Goal: Information Seeking & Learning: Check status

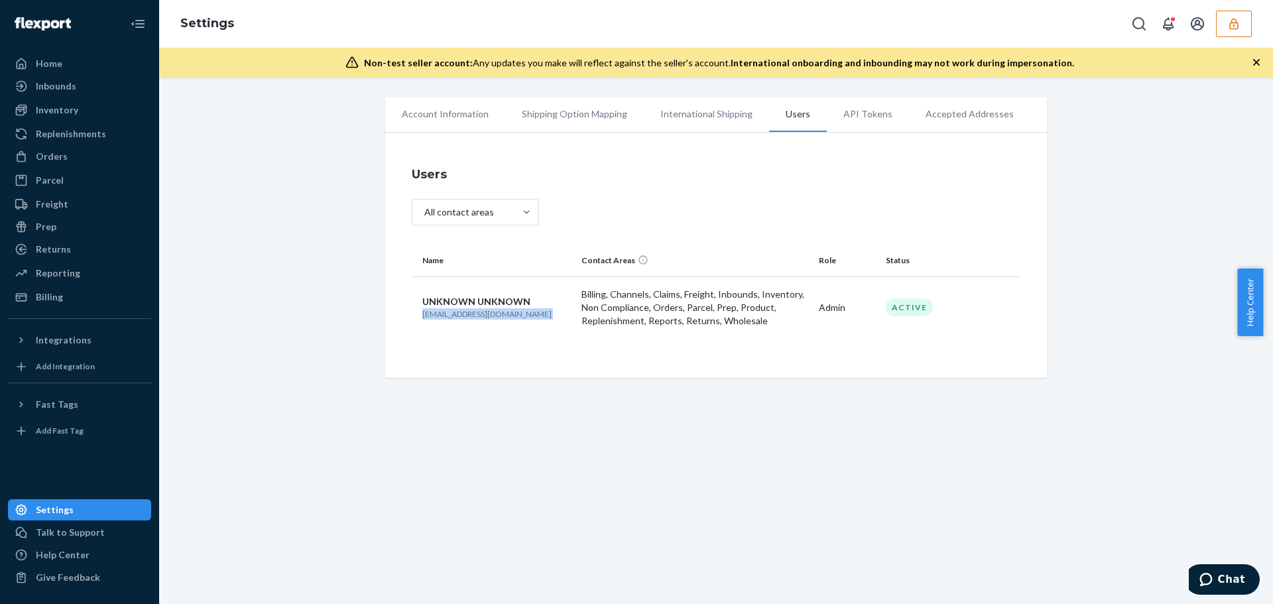
click at [1232, 27] on icon "button" at bounding box center [1234, 23] width 13 height 13
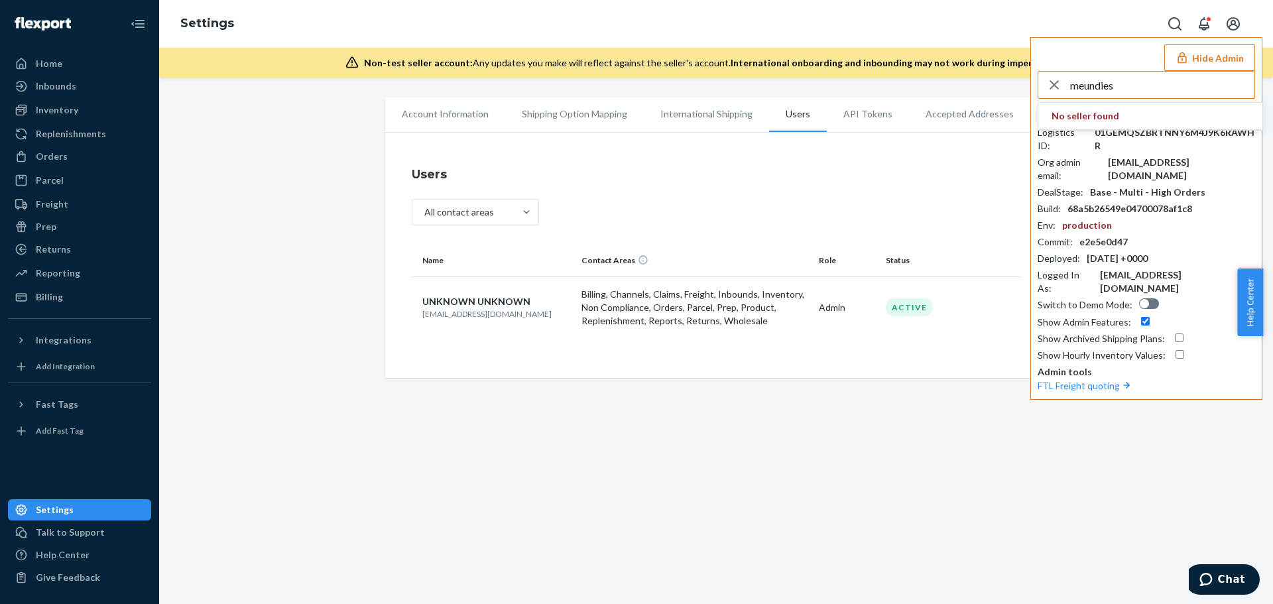
type input "meundies"
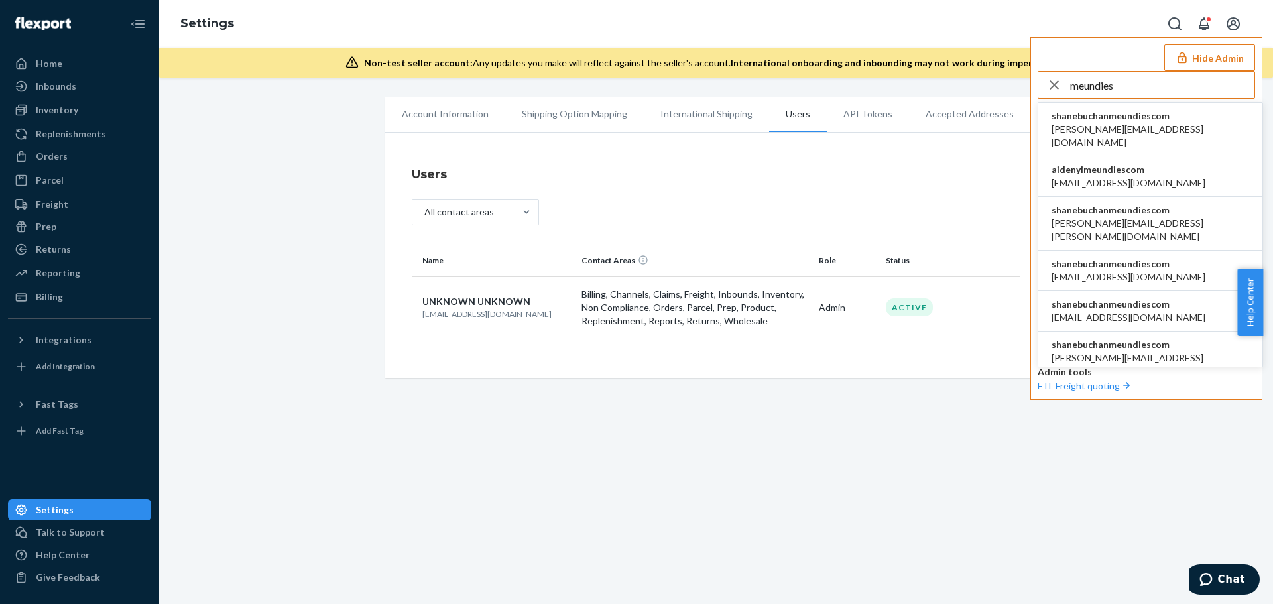
click at [1173, 164] on li "aidenyimeundiescom aiden.yi@meundies.com" at bounding box center [1151, 177] width 224 height 40
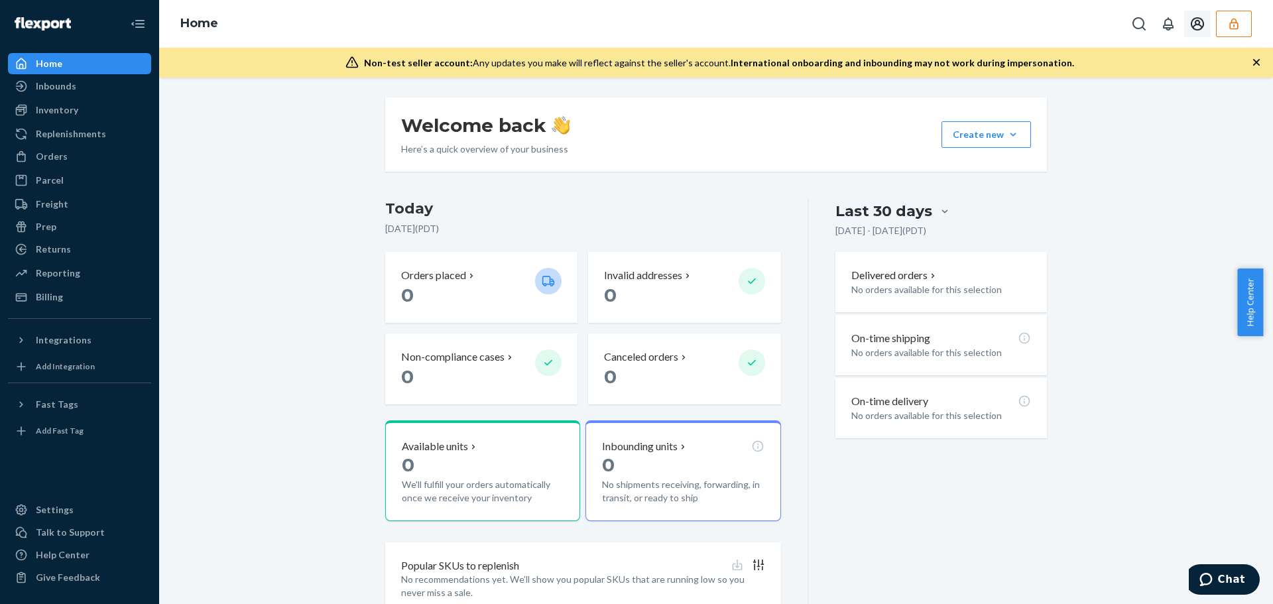
click at [1230, 26] on icon "button" at bounding box center [1234, 23] width 13 height 13
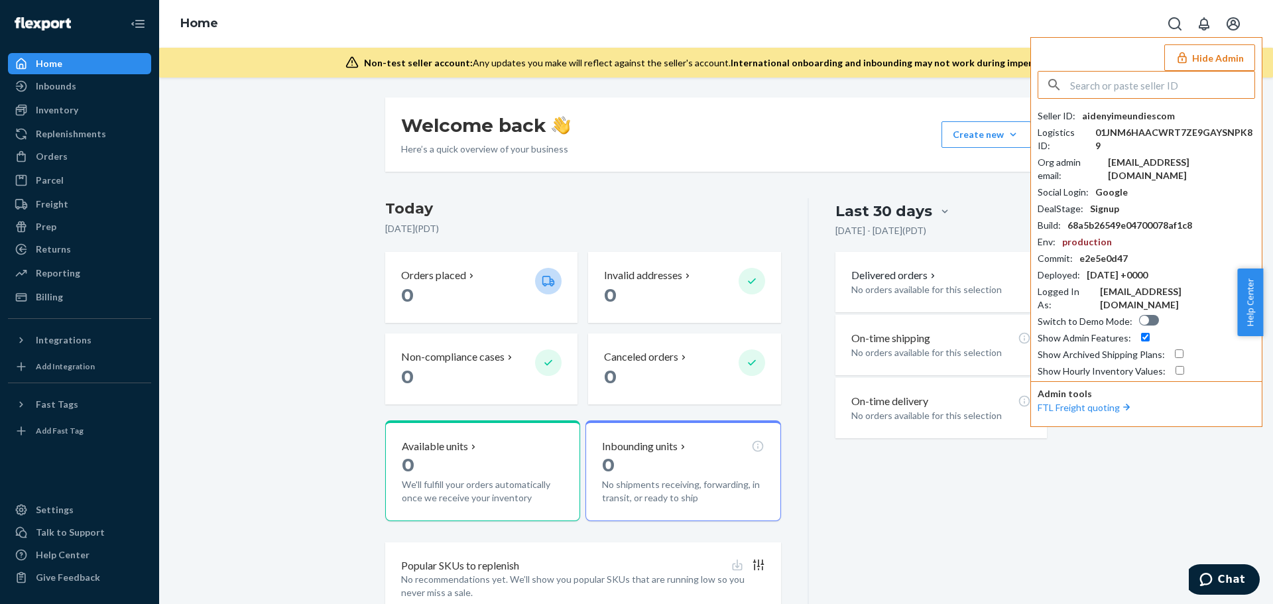
type input "s"
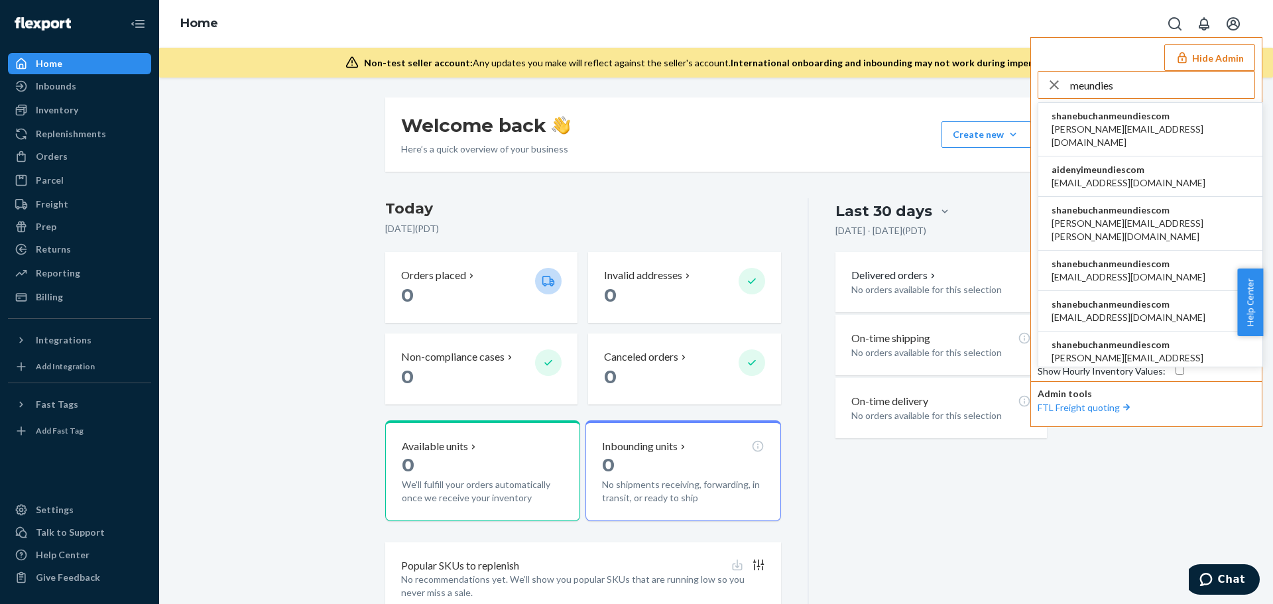
type input "meundies"
click at [1182, 132] on span "aaronjhon.ygay@awesomecx.com" at bounding box center [1151, 136] width 198 height 27
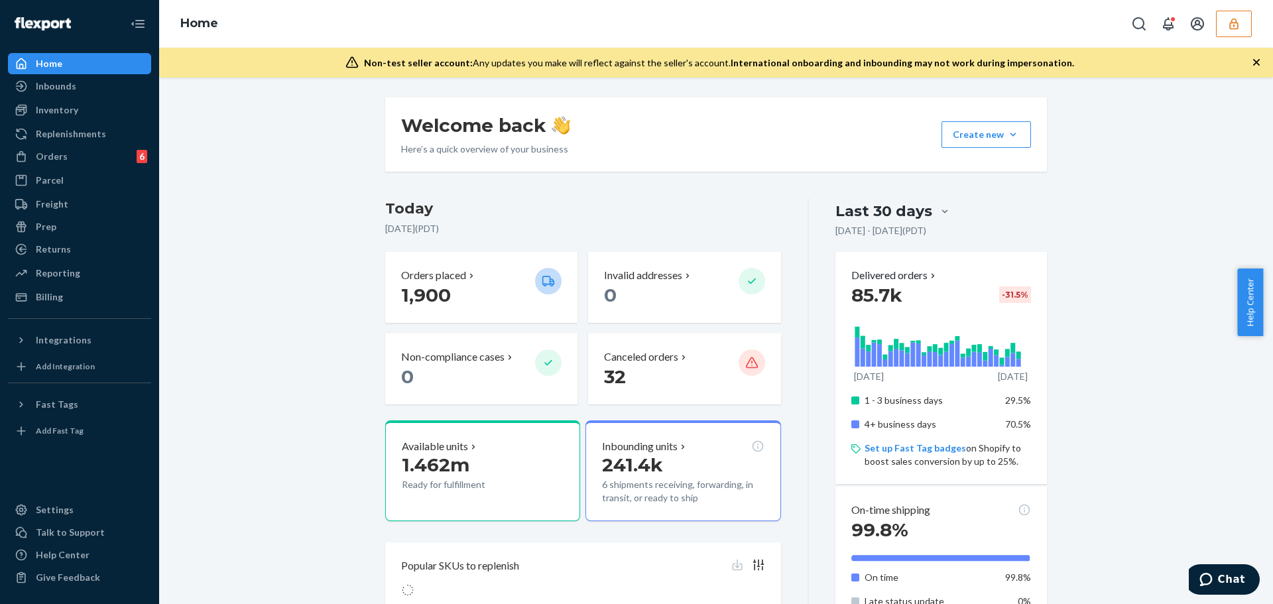
click at [1250, 29] on button "button" at bounding box center [1234, 24] width 36 height 27
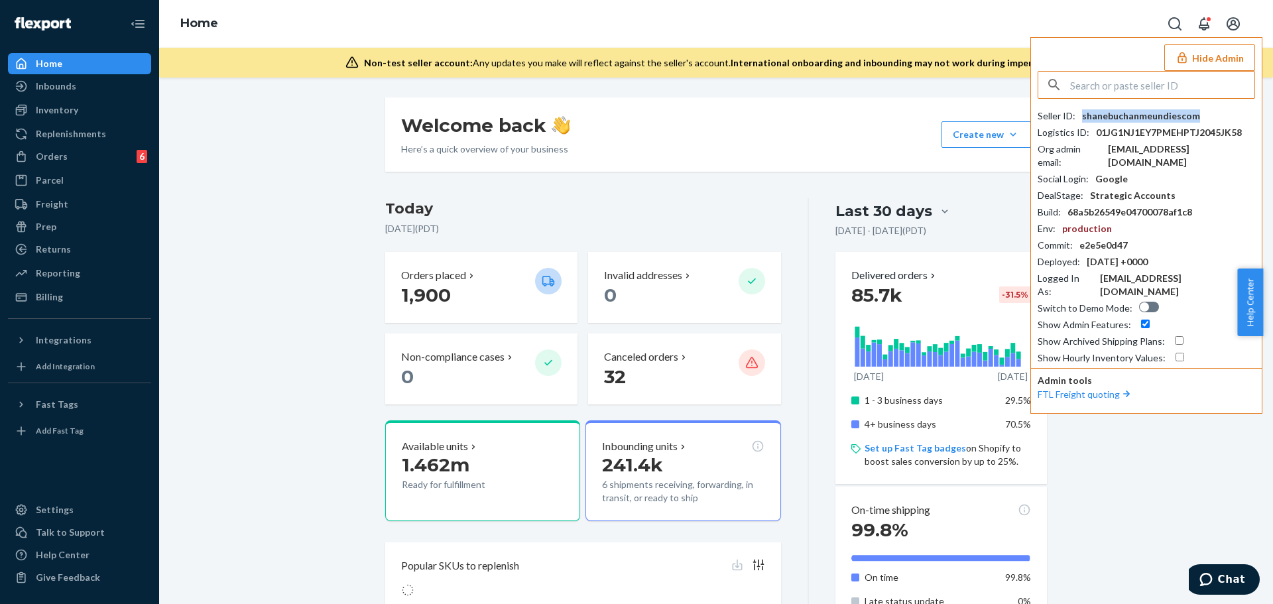
click at [1145, 118] on div "shanebuchanmeundiescom" at bounding box center [1141, 115] width 118 height 13
click at [1104, 90] on input "text" at bounding box center [1162, 85] width 184 height 27
paste input "carepeekaboopillowcom"
type input "carepeekaboopillowcom"
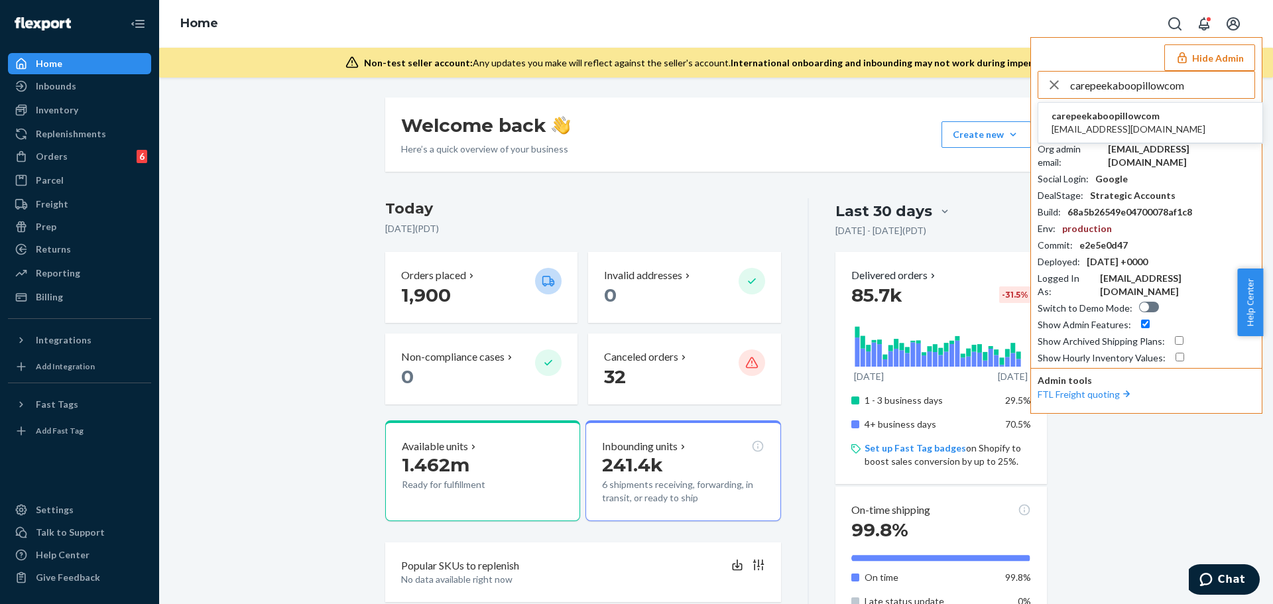
click at [1075, 115] on span "carepeekaboopillowcom" at bounding box center [1129, 115] width 154 height 13
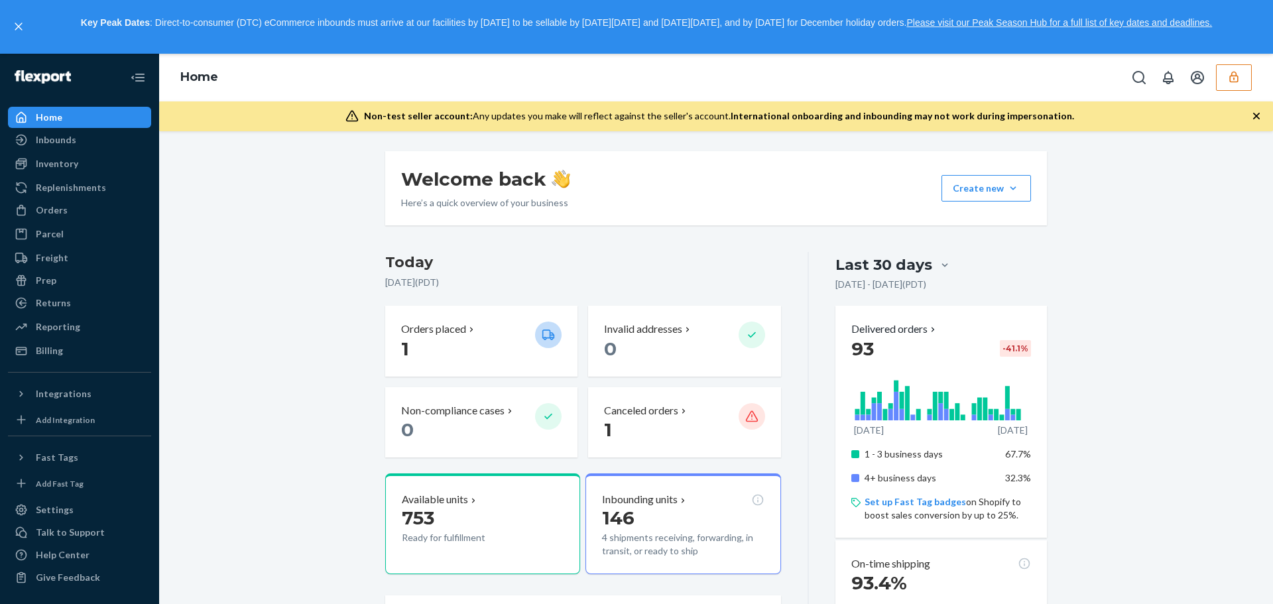
click at [54, 162] on div "Inventory" at bounding box center [57, 163] width 42 height 13
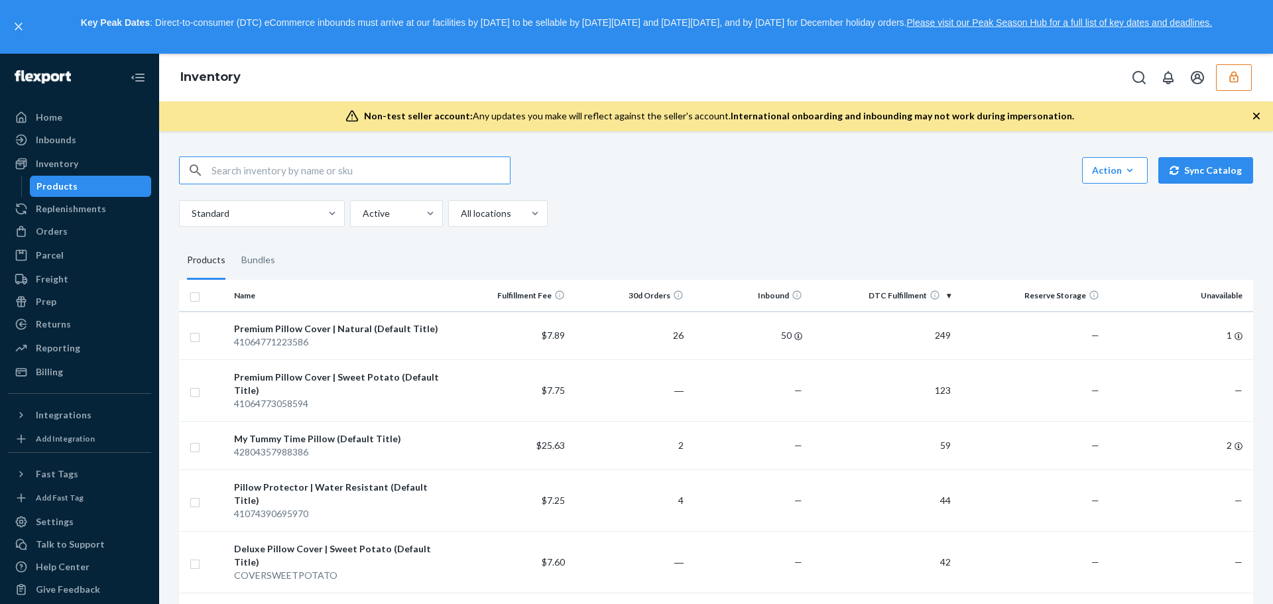
click at [296, 170] on input "text" at bounding box center [361, 170] width 298 height 27
type input "plush"
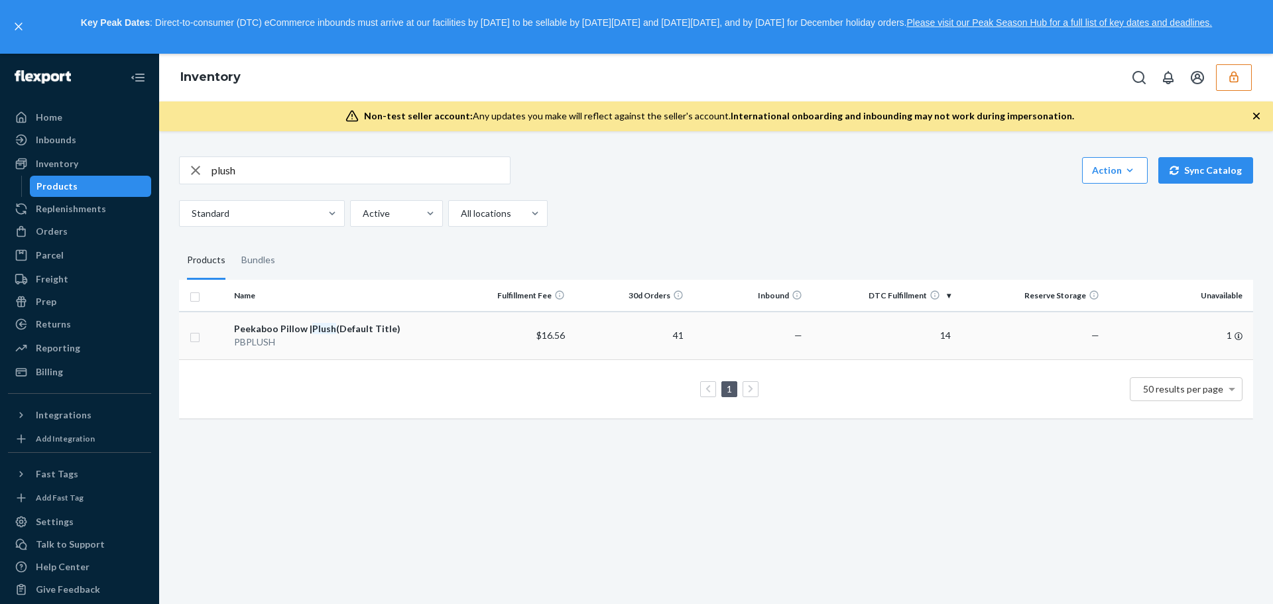
drag, startPoint x: 454, startPoint y: 361, endPoint x: 449, endPoint y: 354, distance: 8.6
click at [454, 361] on td "1 50 results per page" at bounding box center [716, 389] width 1074 height 59
click at [452, 344] on td "$16.56" at bounding box center [511, 336] width 119 height 48
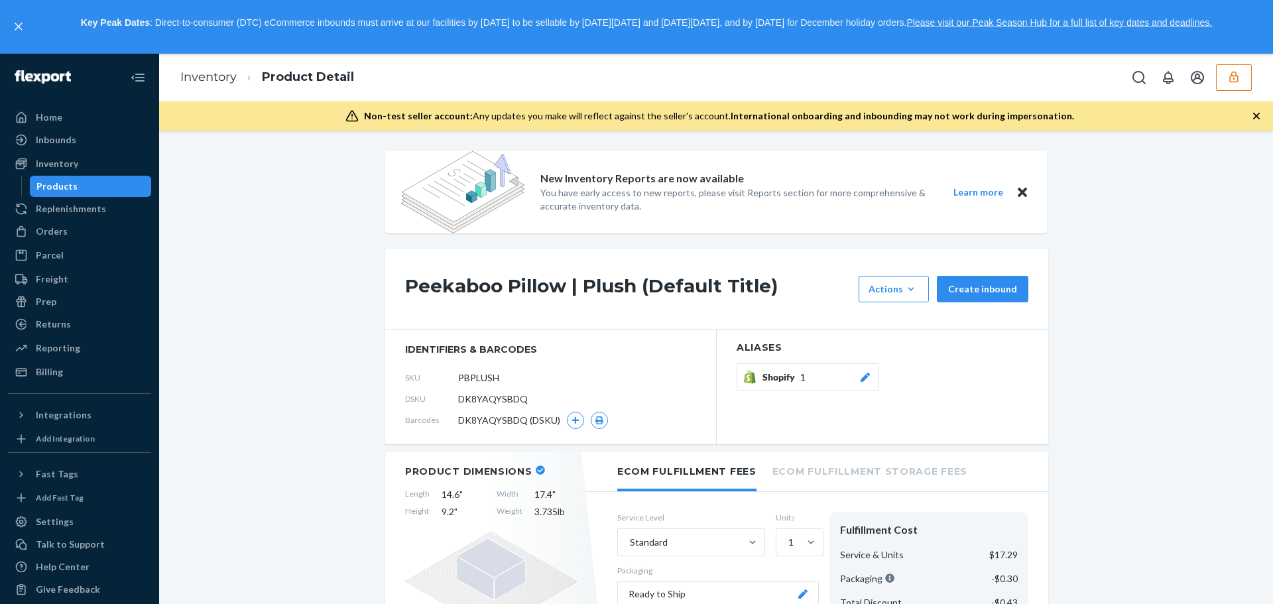
click at [491, 402] on span "DK8YAQYSBDQ" at bounding box center [493, 399] width 70 height 13
copy span "DK8YAQYSBDQ"
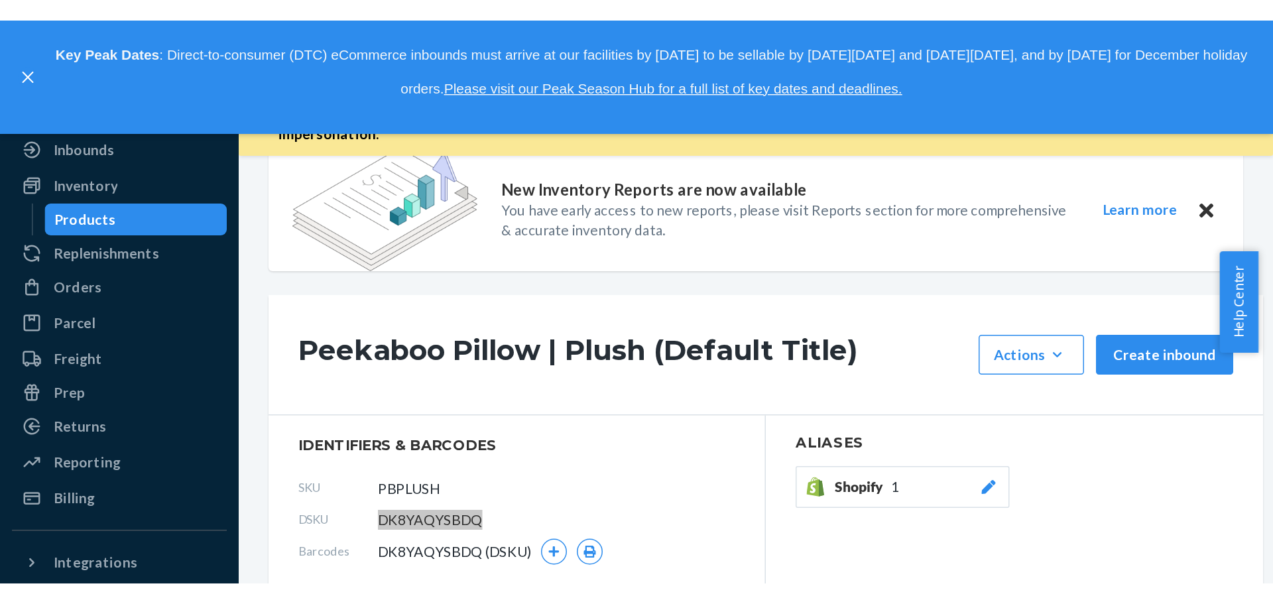
scroll to position [25, 0]
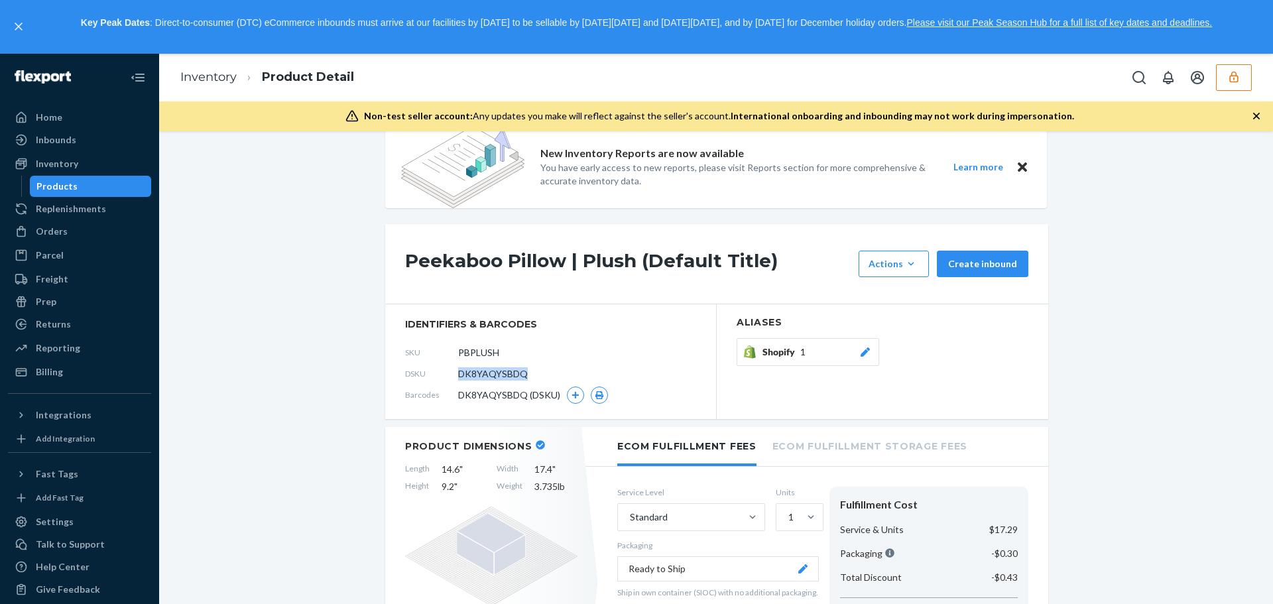
click at [1230, 82] on icon "button" at bounding box center [1234, 76] width 13 height 13
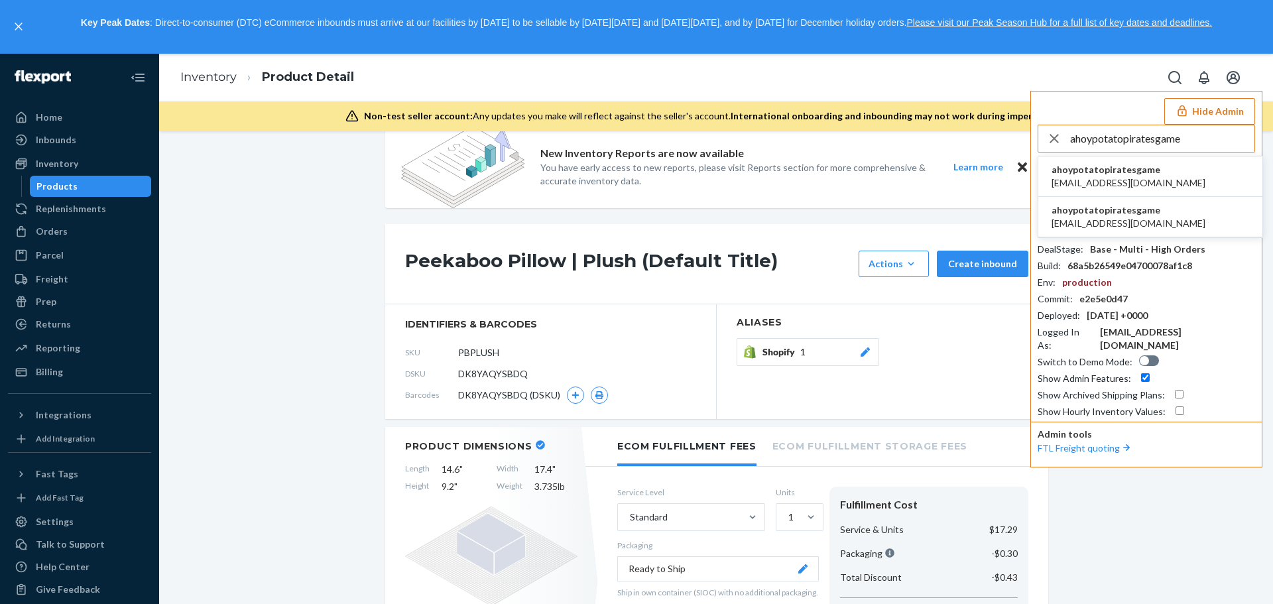
type input "ahoypotatopiratesgame"
click at [1171, 180] on li "ahoypotatopiratesgame ahoy@potatopirates.game" at bounding box center [1151, 177] width 224 height 40
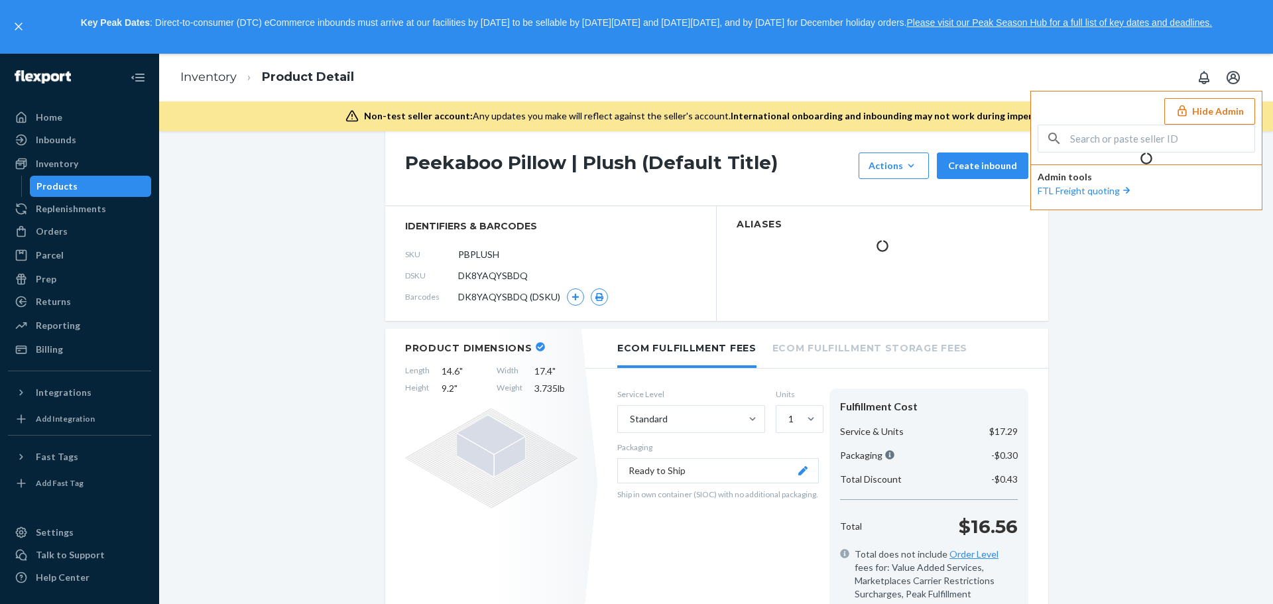
scroll to position [0, 0]
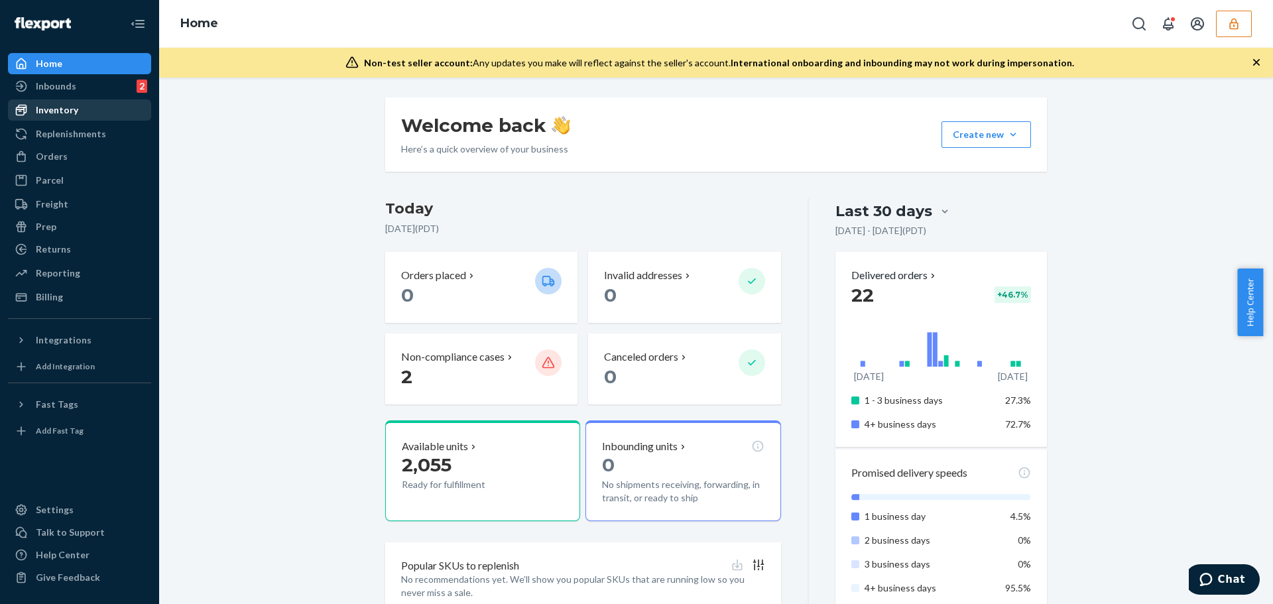
click at [66, 109] on div "Inventory" at bounding box center [57, 109] width 42 height 13
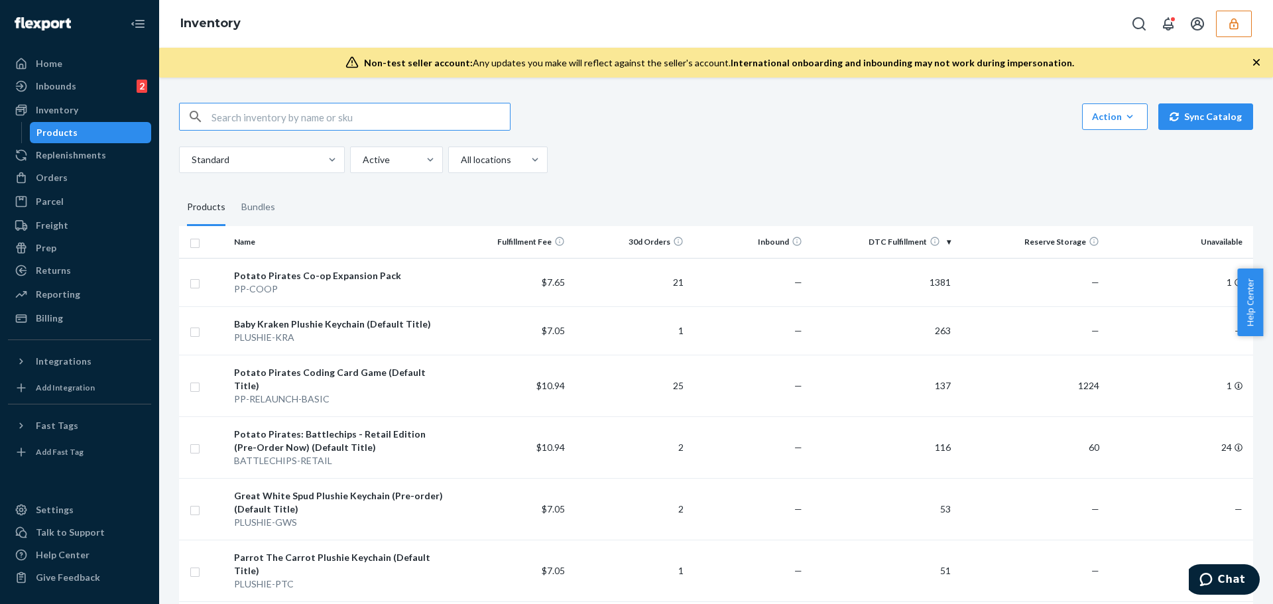
click at [405, 115] on input "text" at bounding box center [361, 116] width 298 height 27
type input "parrot"
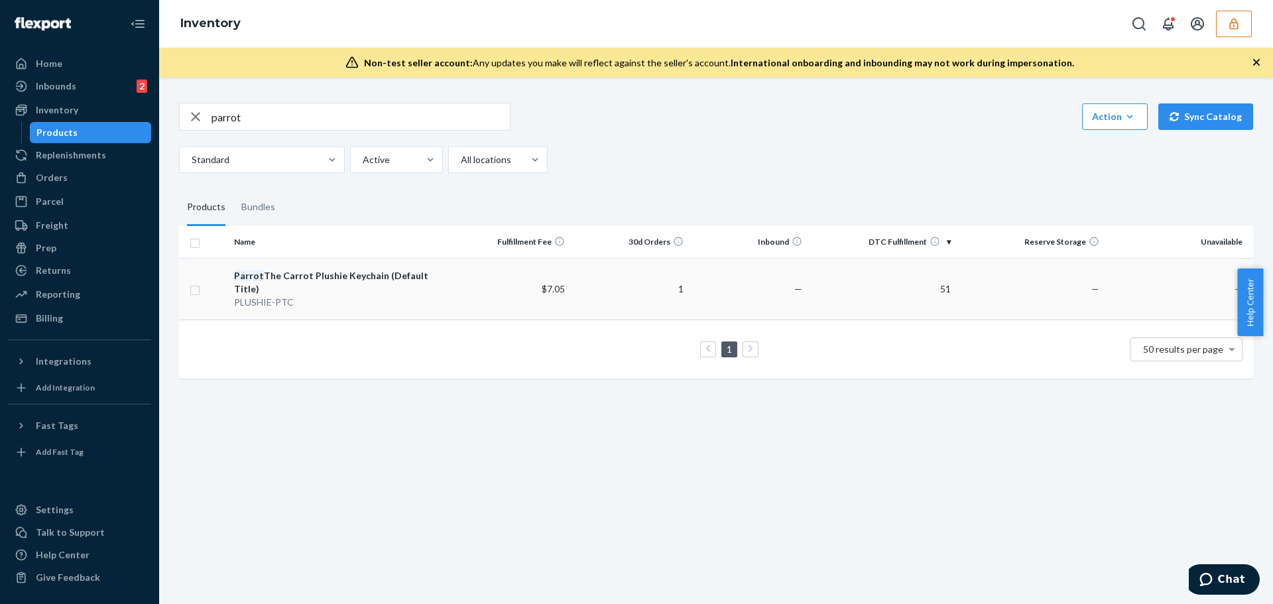
click at [470, 285] on td "$7.05" at bounding box center [511, 289] width 119 height 62
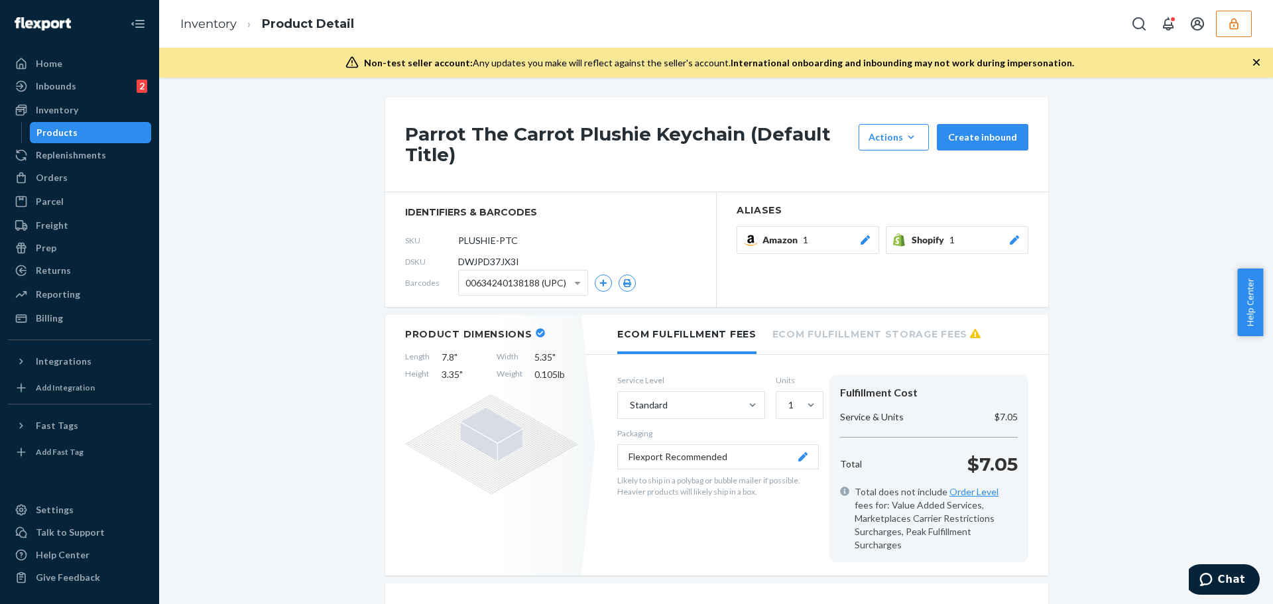
click at [509, 261] on span "DWJPD37JX3I" at bounding box center [488, 261] width 61 height 13
copy span "DWJPD37JX3I"
click at [1234, 26] on icon "button" at bounding box center [1234, 23] width 13 height 13
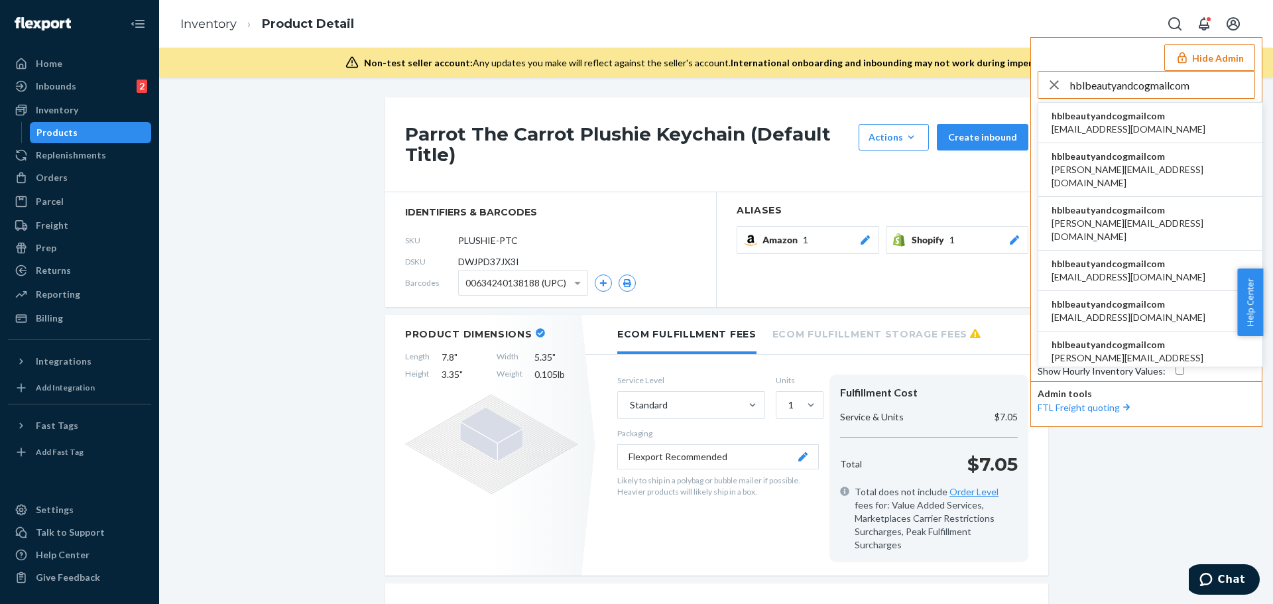
type input "hblbeautyandcogmailcom"
click at [1113, 117] on span "hblbeautyandcogmailcom" at bounding box center [1129, 115] width 154 height 13
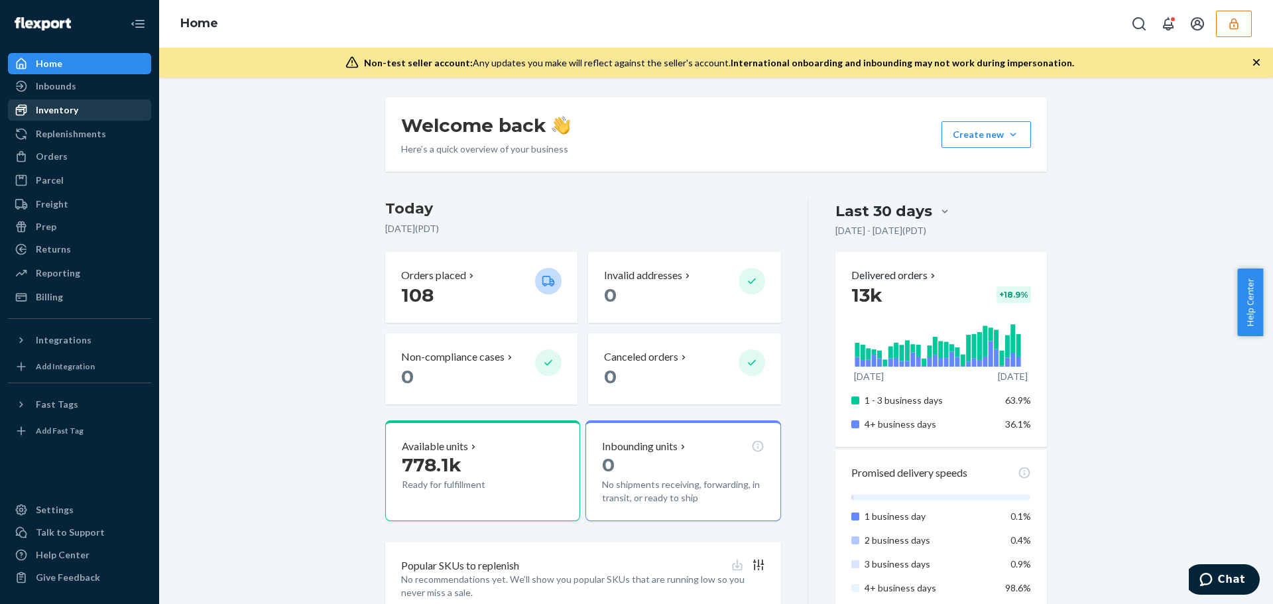
click at [81, 111] on div "Inventory" at bounding box center [79, 110] width 141 height 19
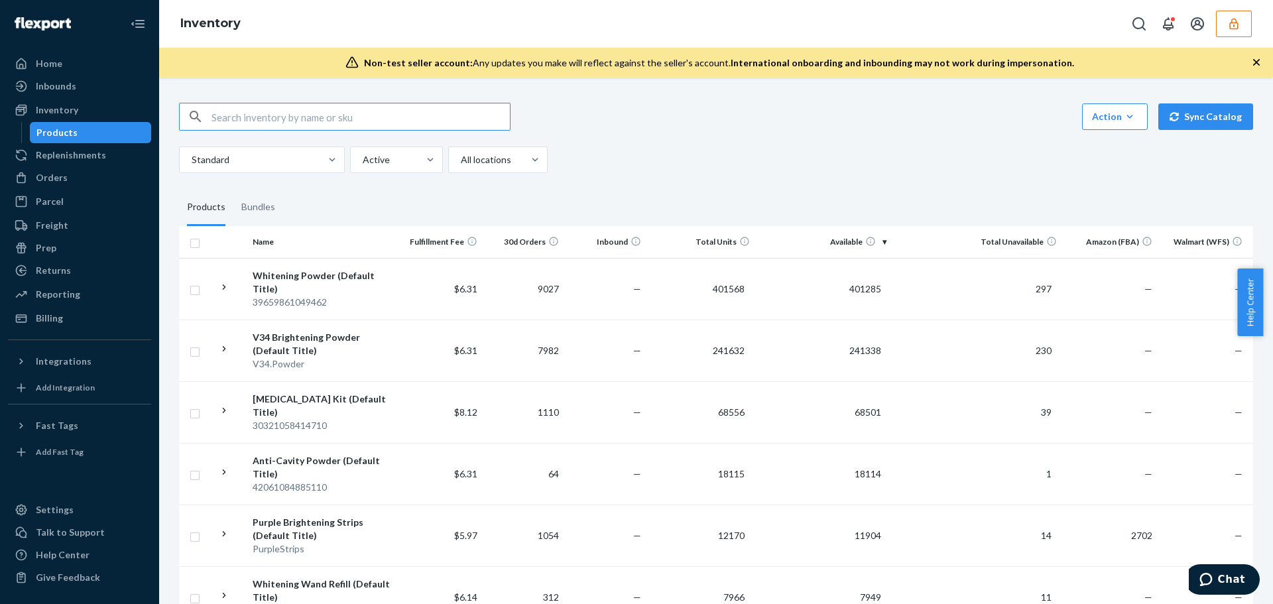
click at [322, 119] on input "text" at bounding box center [361, 116] width 298 height 27
type input "purple"
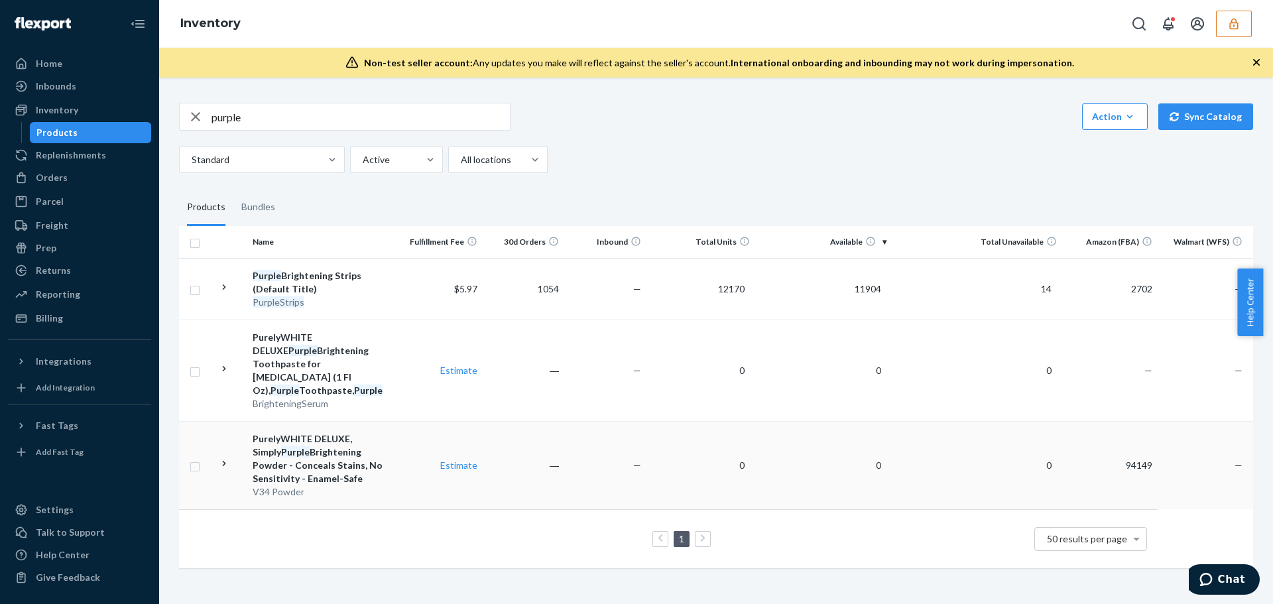
click at [358, 462] on div "PurelyWHITE DELUXE, Simply Purple Brightening Powder - Conceals Stains, No Sens…" at bounding box center [324, 458] width 143 height 53
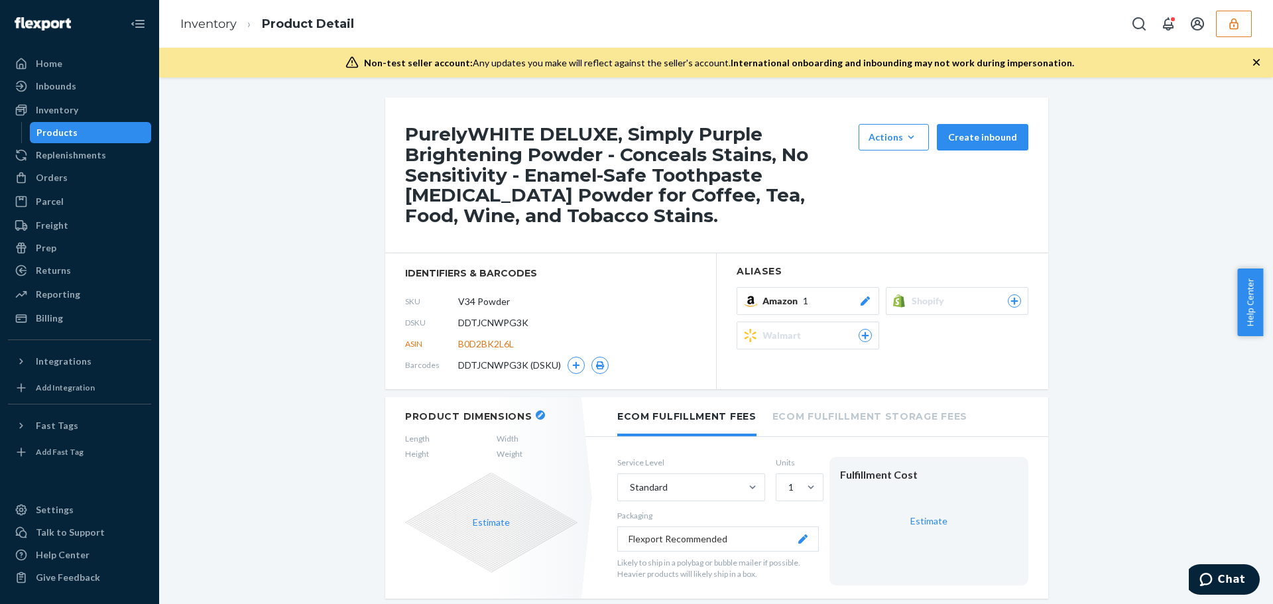
click at [497, 280] on span "identifiers & barcodes" at bounding box center [550, 273] width 291 height 13
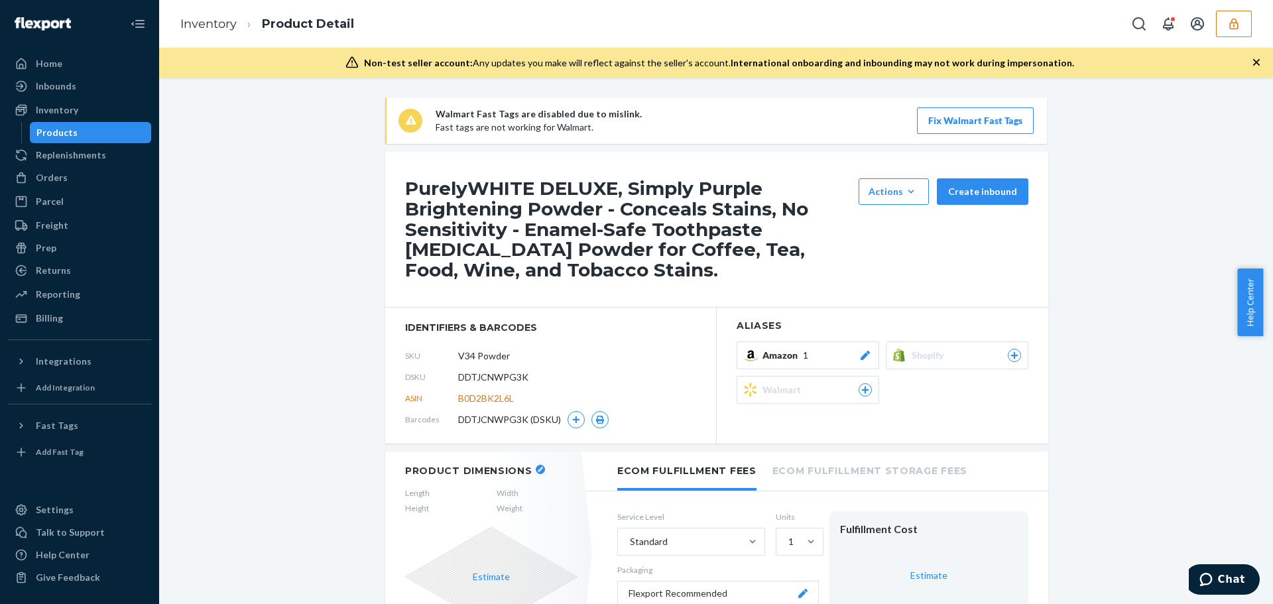
click at [499, 377] on span "DDTJCNWPG3K" at bounding box center [493, 377] width 70 height 13
copy span "DDTJCNWPG3K"
click at [501, 374] on span "DDTJCNWPG3K" at bounding box center [493, 377] width 70 height 13
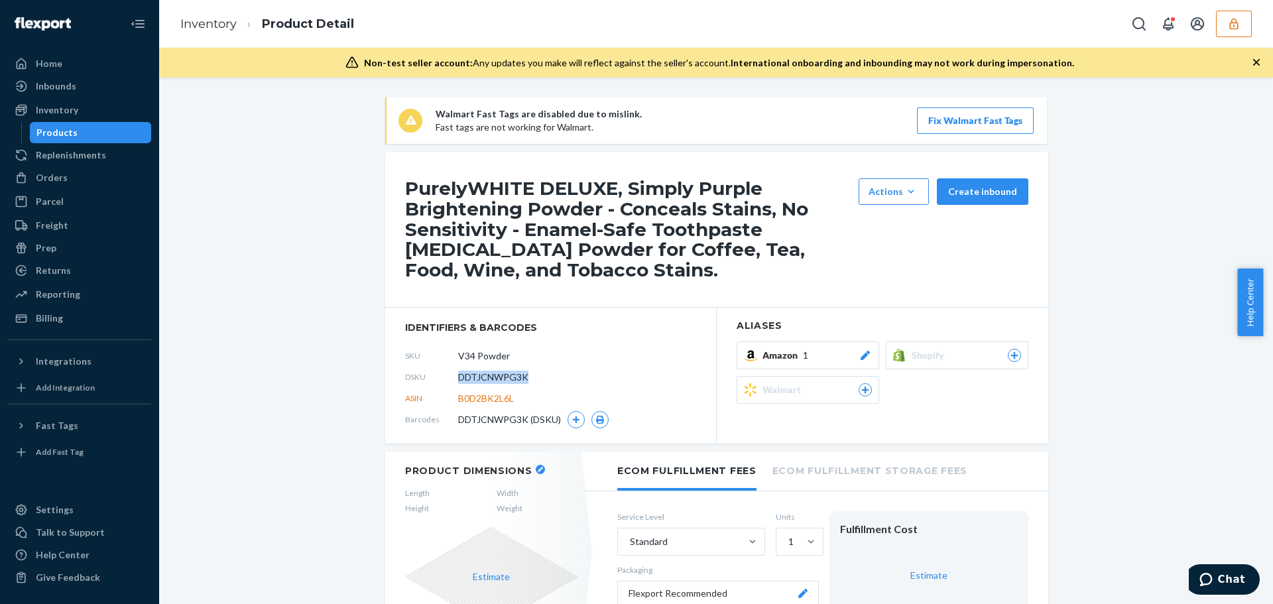
click at [1241, 27] on button "button" at bounding box center [1234, 24] width 36 height 27
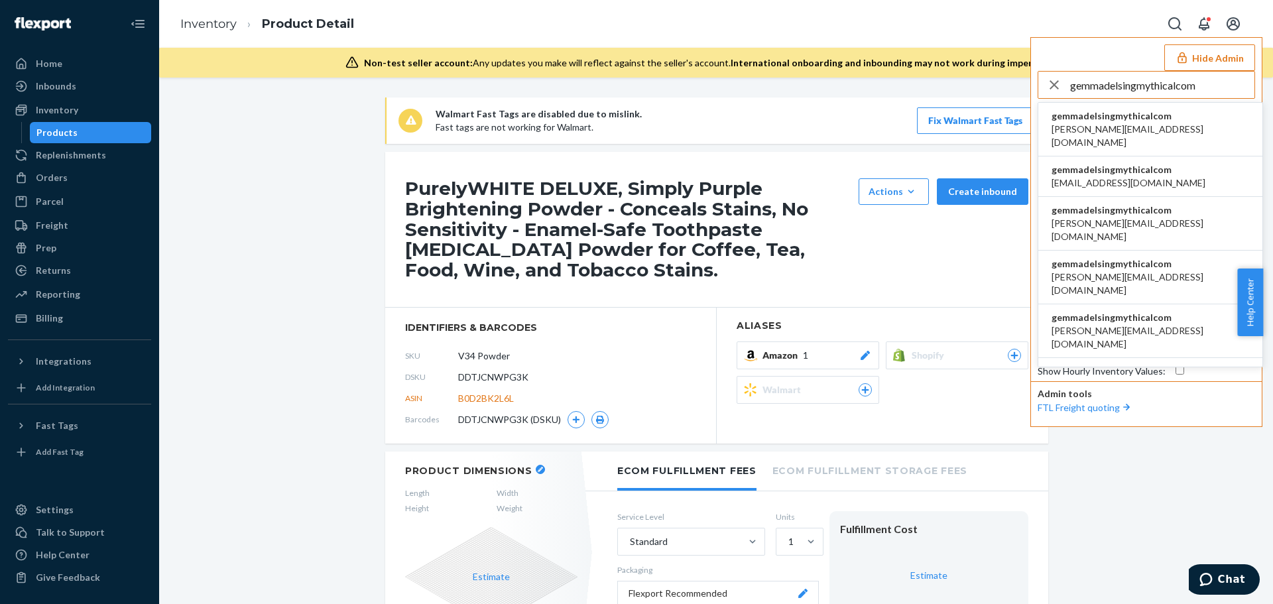
type input "gemmadelsingmythicalcom"
click at [1163, 123] on span "a.castaneda@aventus.com" at bounding box center [1151, 136] width 198 height 27
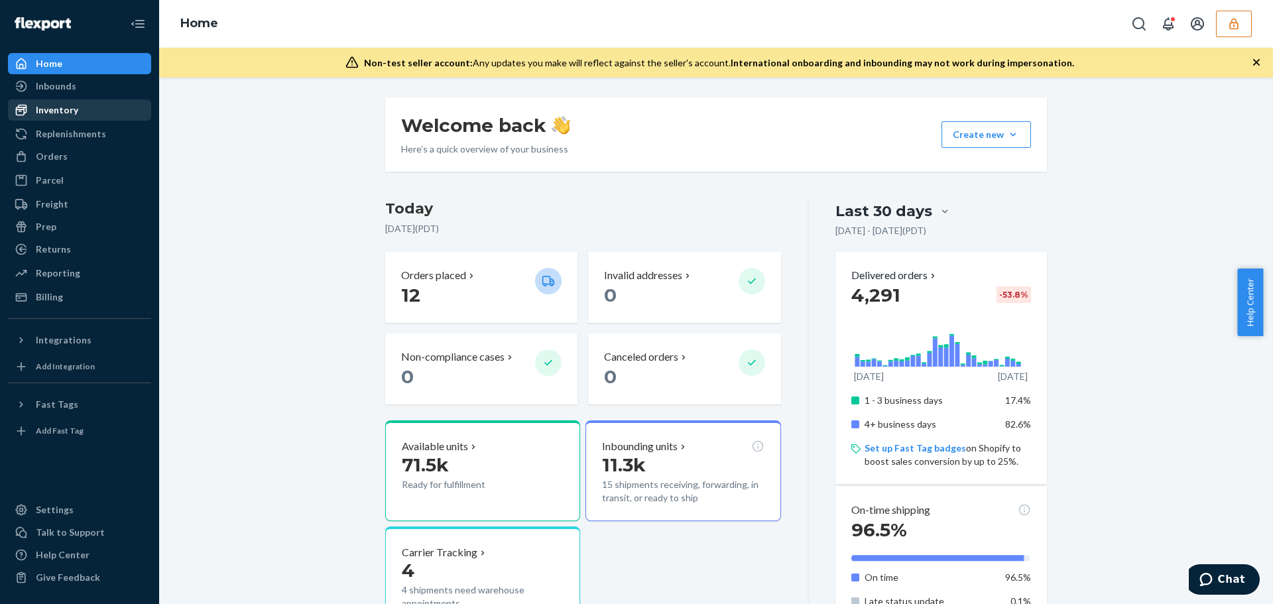
click at [52, 115] on div "Inventory" at bounding box center [57, 109] width 42 height 13
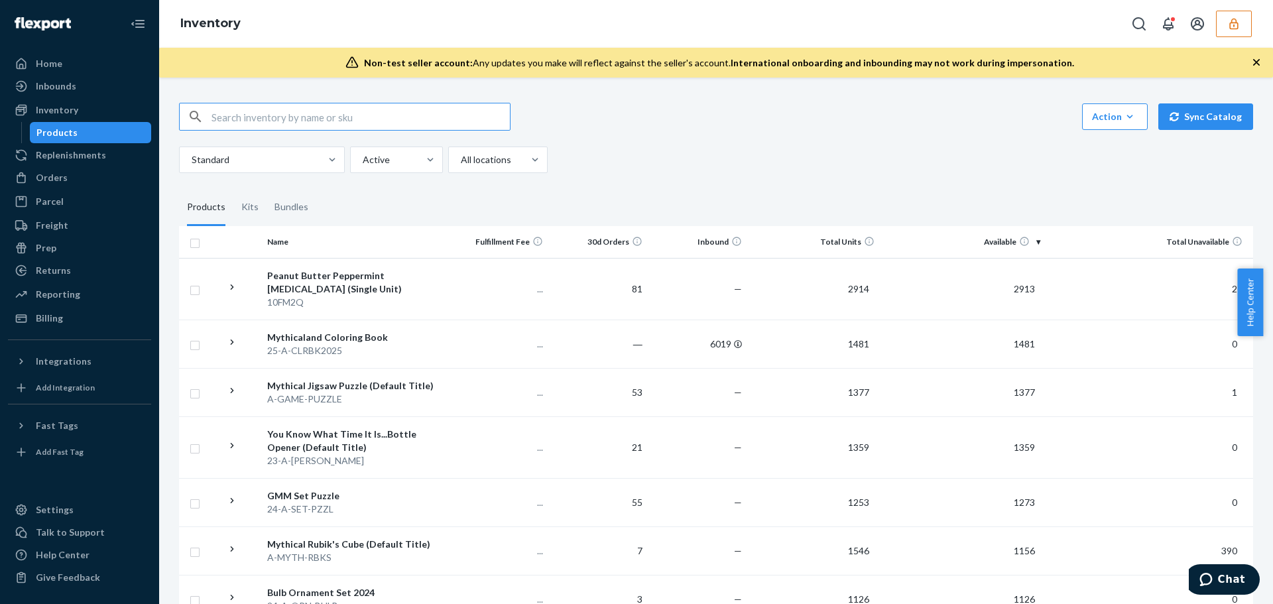
click at [410, 117] on input "text" at bounding box center [361, 116] width 298 height 27
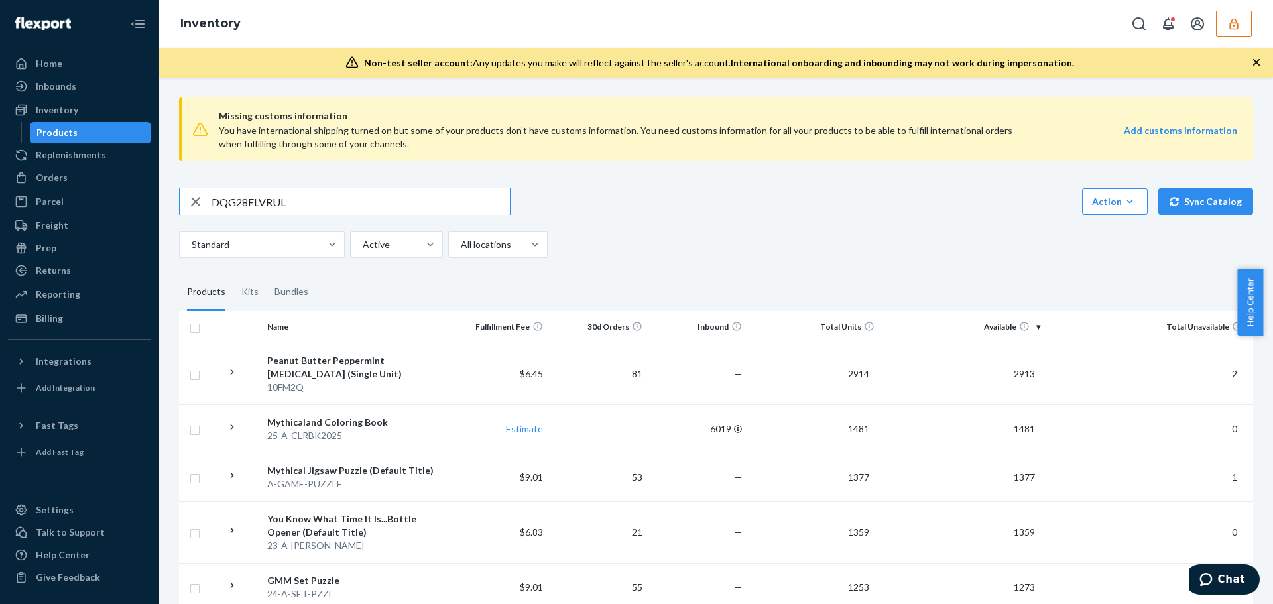
type input "DQG28ELVRUL"
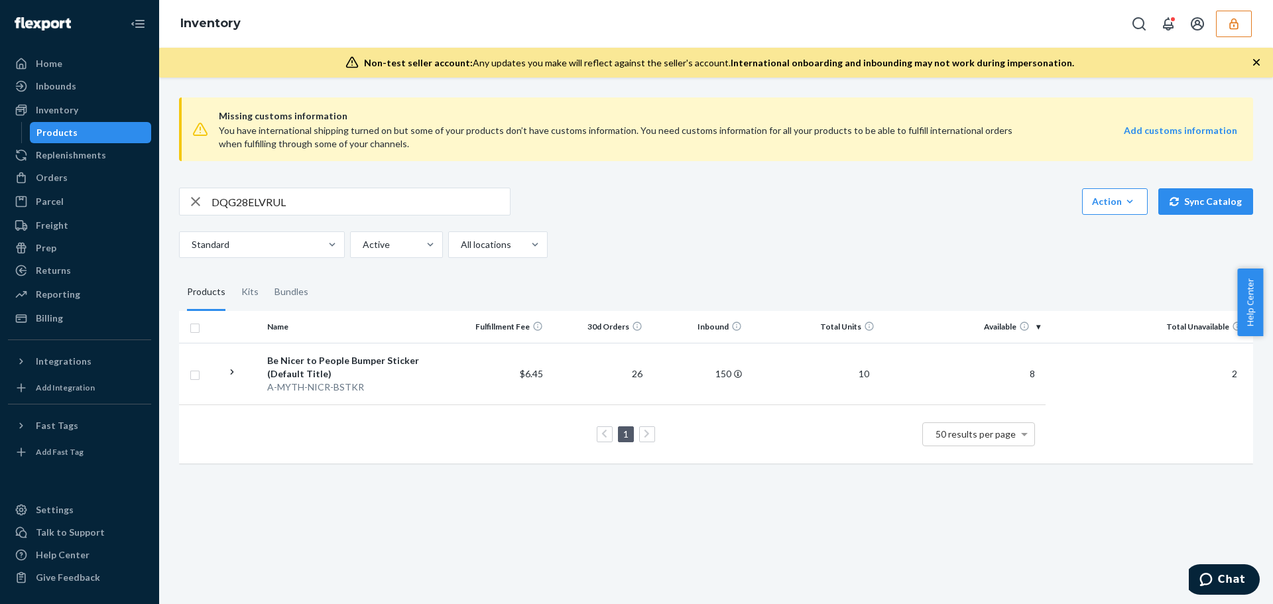
click at [1220, 19] on button "button" at bounding box center [1234, 24] width 36 height 27
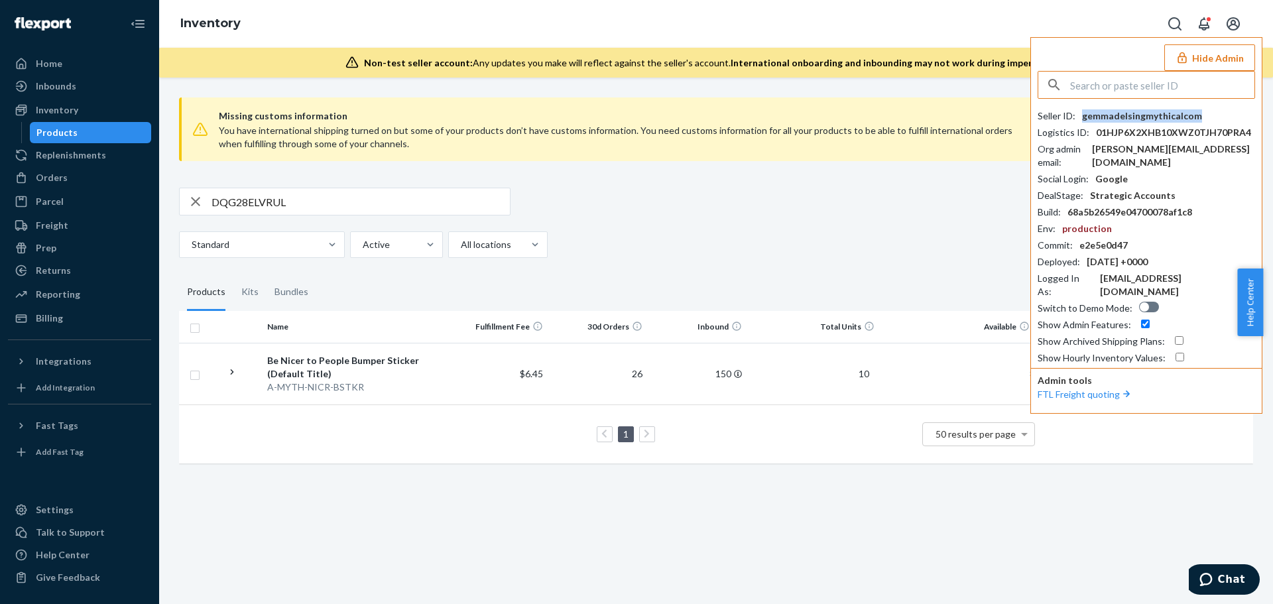
click at [1157, 113] on div "gemmadelsingmythicalcom" at bounding box center [1142, 115] width 120 height 13
